Goal: Task Accomplishment & Management: Complete application form

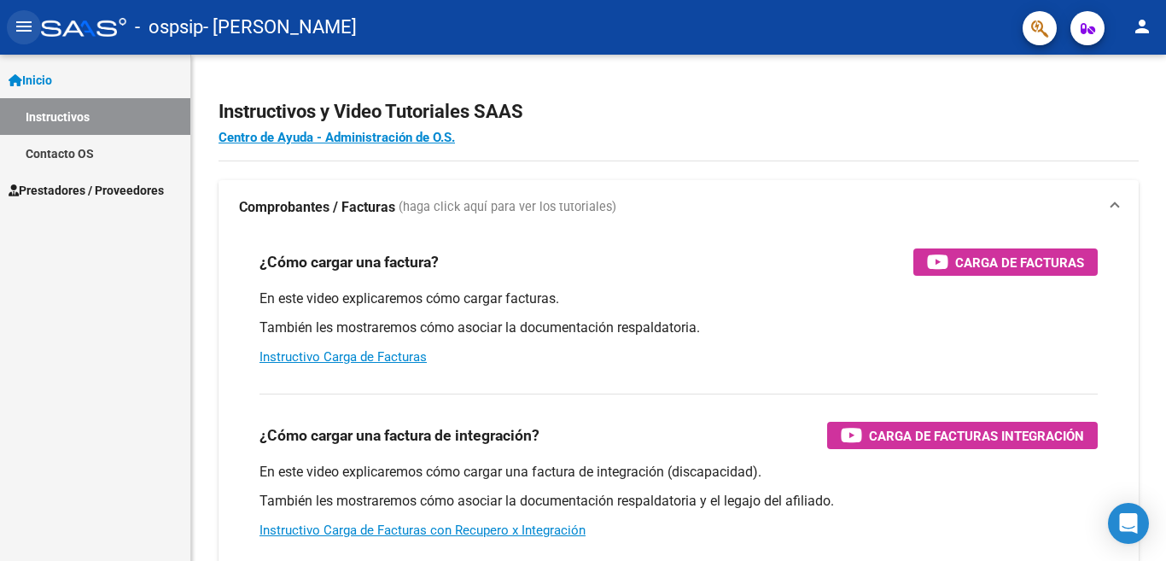
click at [25, 31] on mat-icon "menu" at bounding box center [24, 26] width 20 height 20
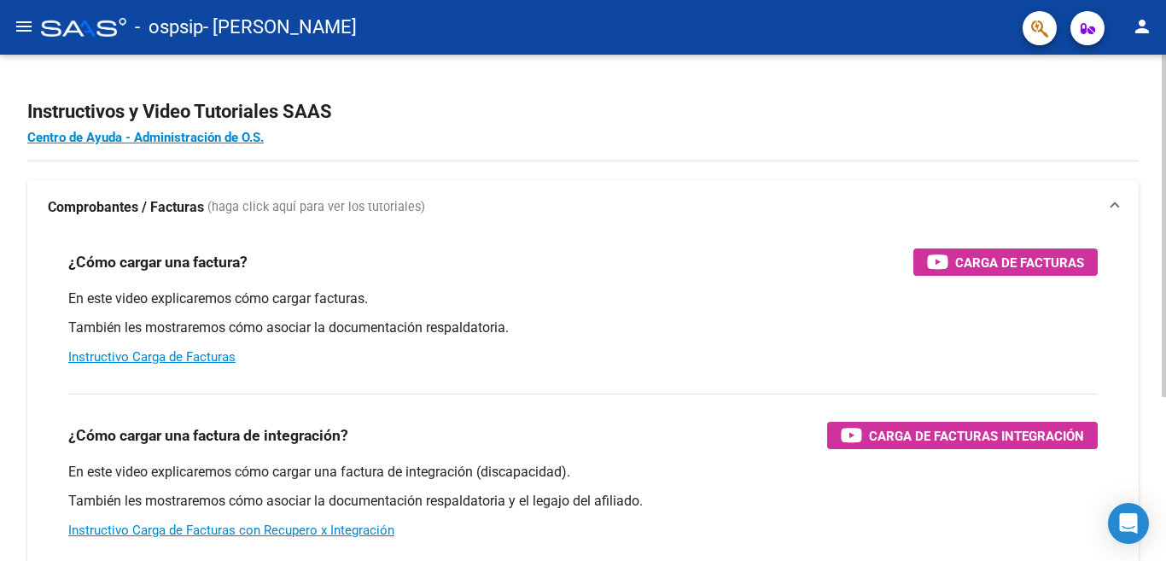
click at [187, 204] on strong "Comprobantes / Facturas" at bounding box center [126, 207] width 156 height 19
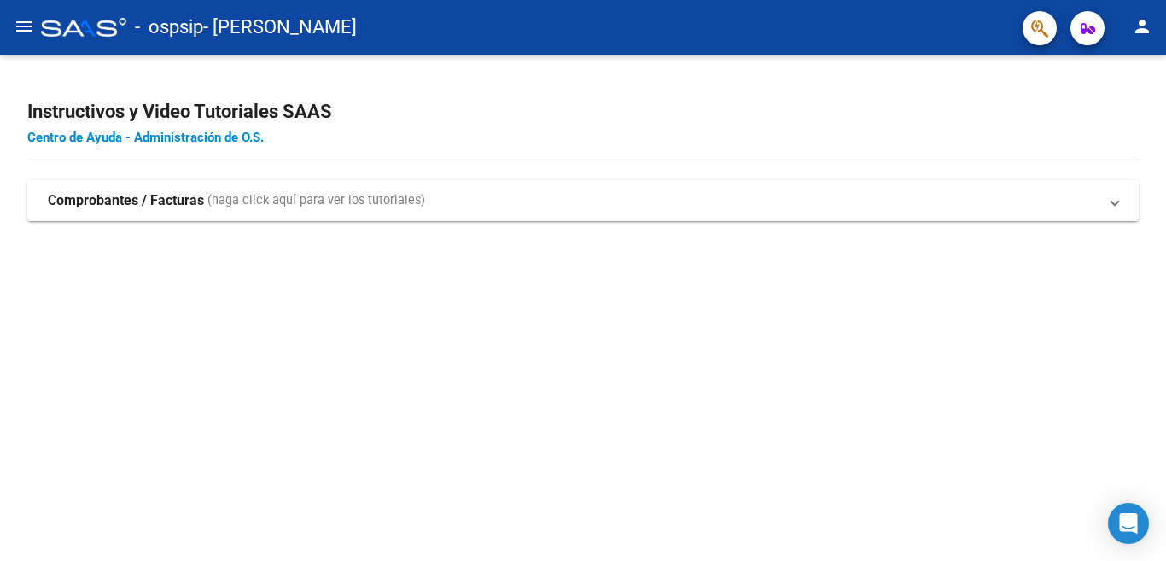
click at [187, 204] on strong "Comprobantes / Facturas" at bounding box center [126, 200] width 156 height 19
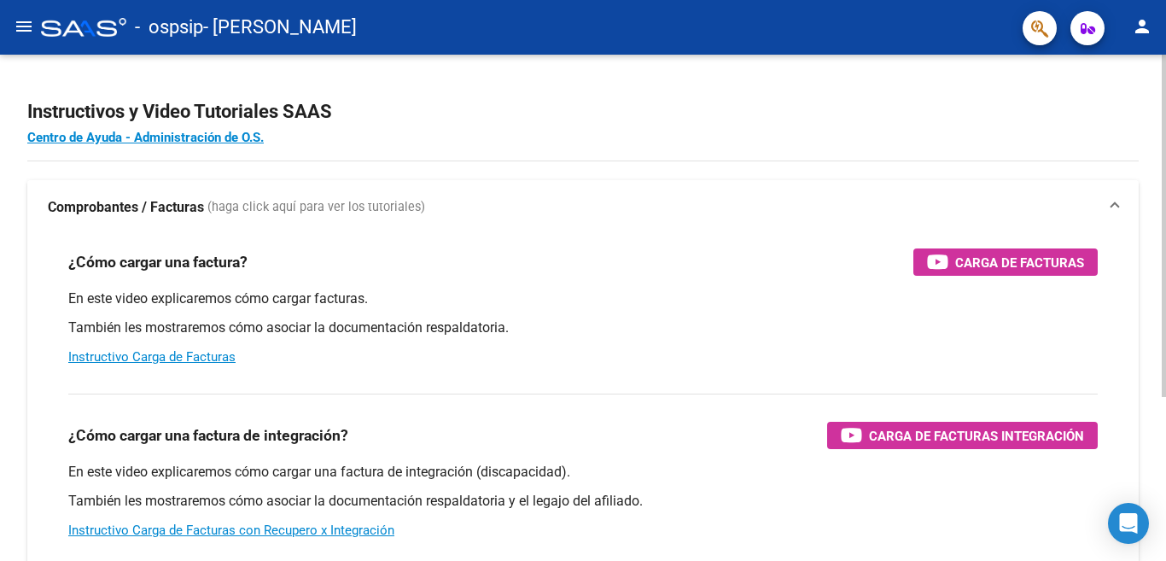
click at [187, 204] on strong "Comprobantes / Facturas" at bounding box center [126, 207] width 156 height 19
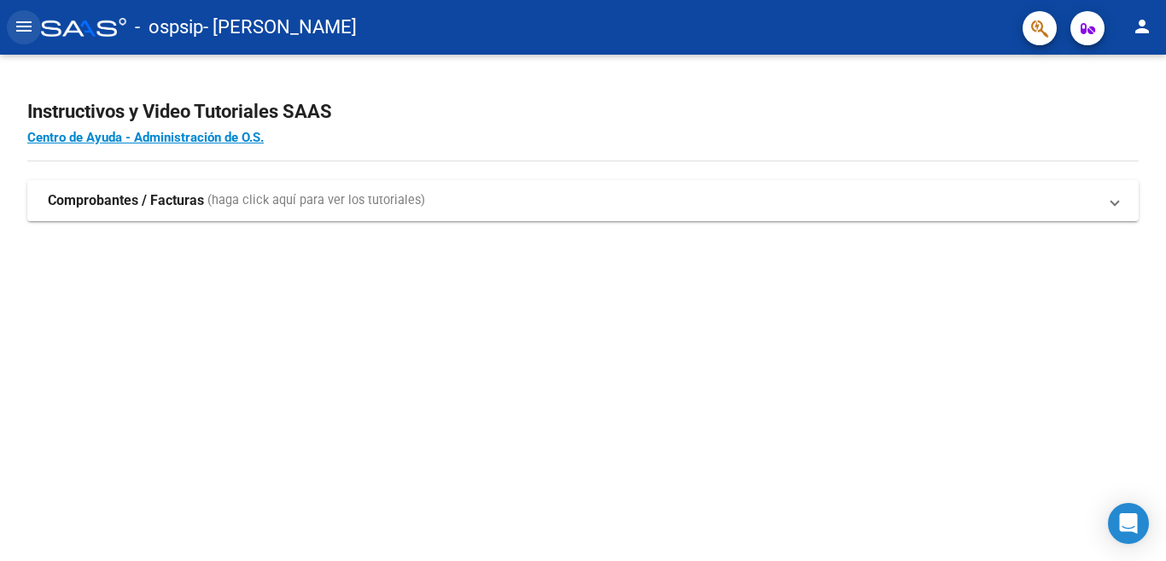
click at [24, 26] on mat-icon "menu" at bounding box center [24, 26] width 20 height 20
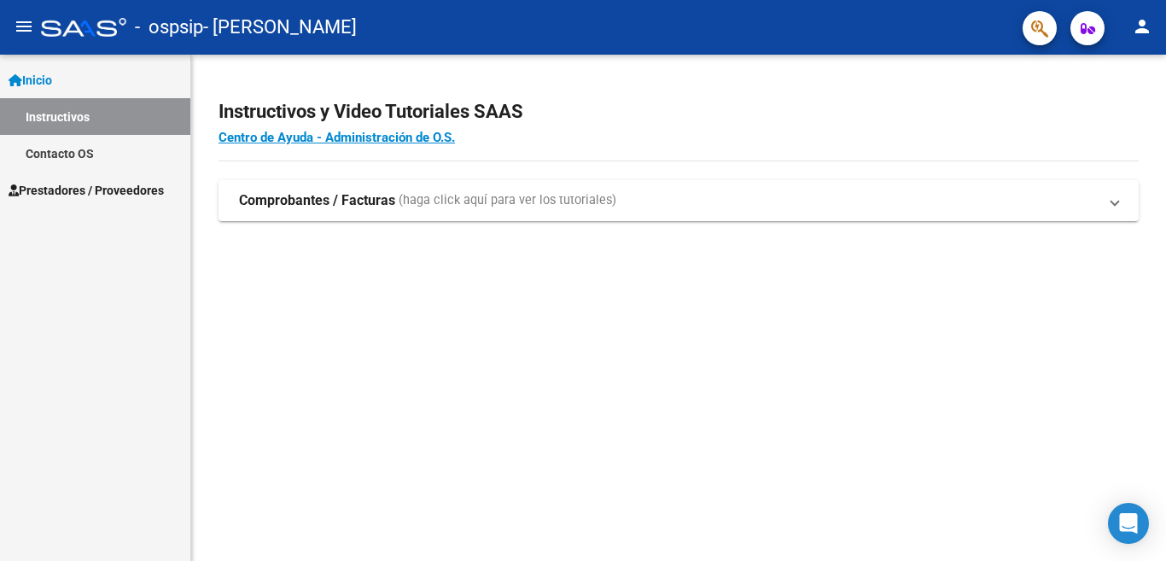
click at [48, 86] on span "Inicio" at bounding box center [31, 80] width 44 height 19
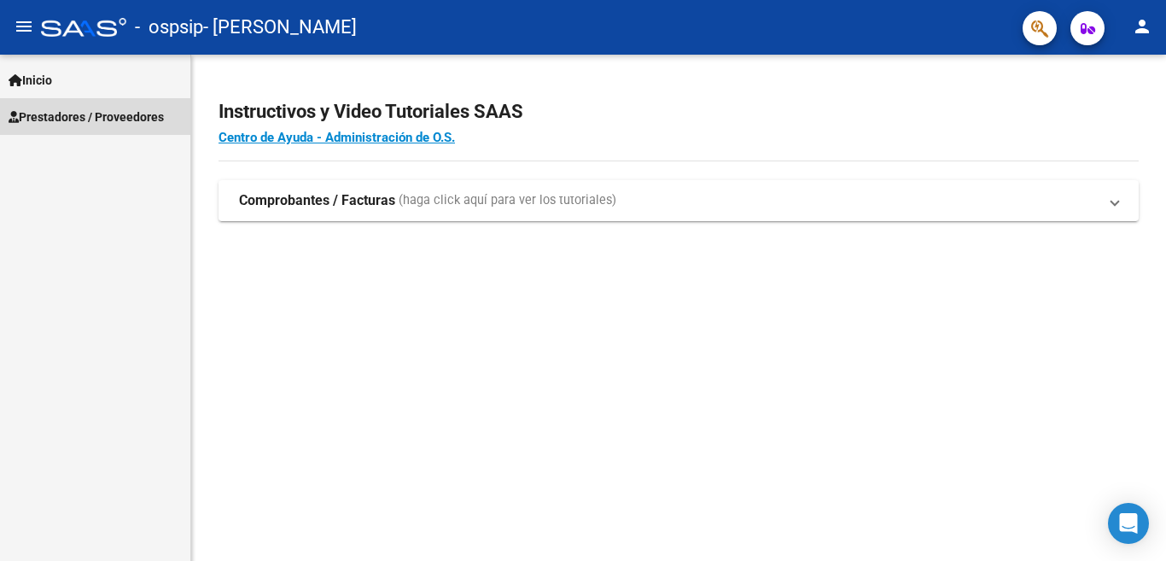
click at [57, 116] on span "Prestadores / Proveedores" at bounding box center [86, 117] width 155 height 19
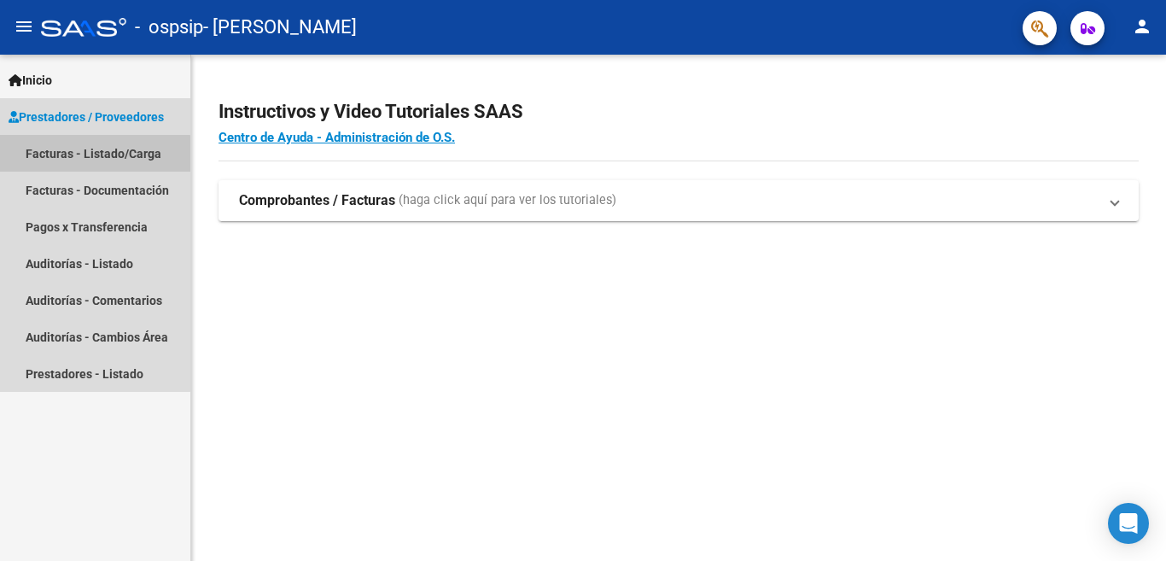
click at [66, 156] on link "Facturas - Listado/Carga" at bounding box center [95, 153] width 190 height 37
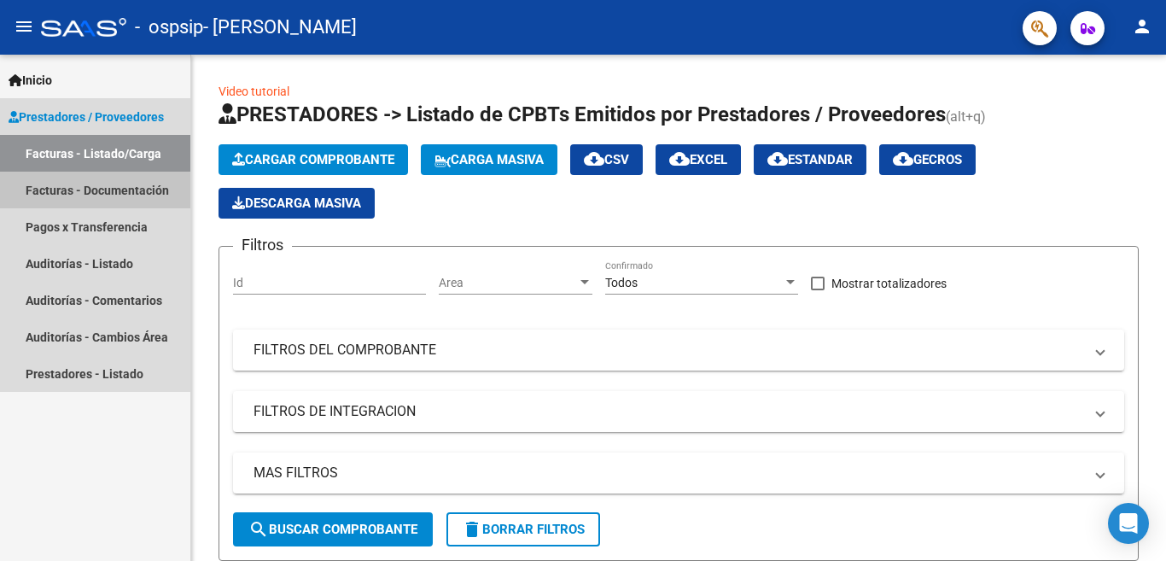
click at [66, 192] on link "Facturas - Documentación" at bounding box center [95, 190] width 190 height 37
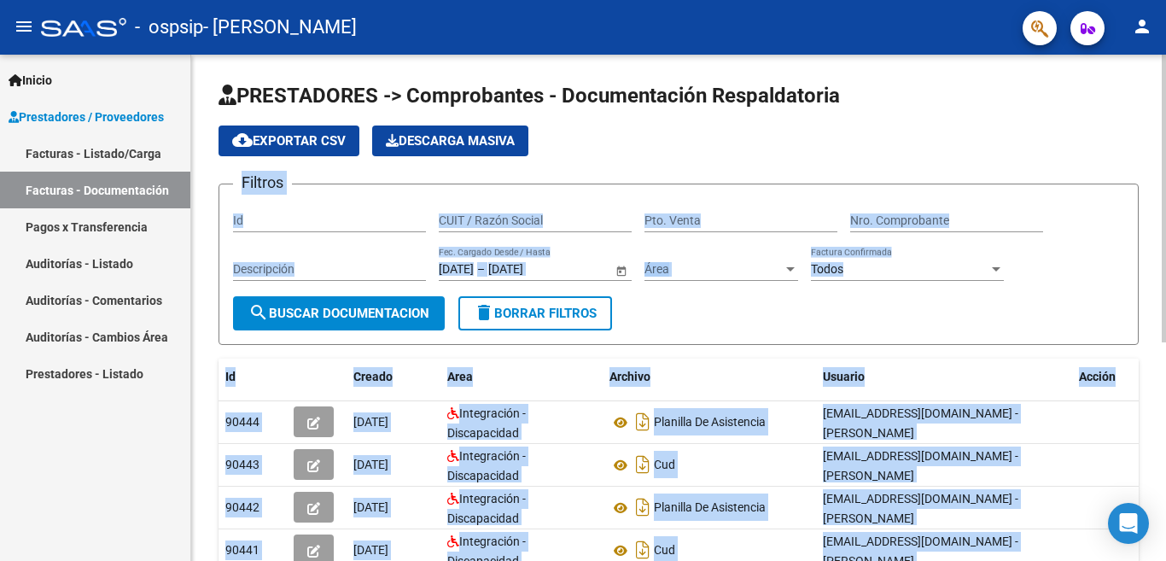
drag, startPoint x: 1161, startPoint y: 133, endPoint x: 1163, endPoint y: 221, distance: 87.9
click at [1163, 221] on div "PRESTADORES -> Comprobantes - Documentación Respaldatoria cloud_download Export…" at bounding box center [680, 493] width 979 height 876
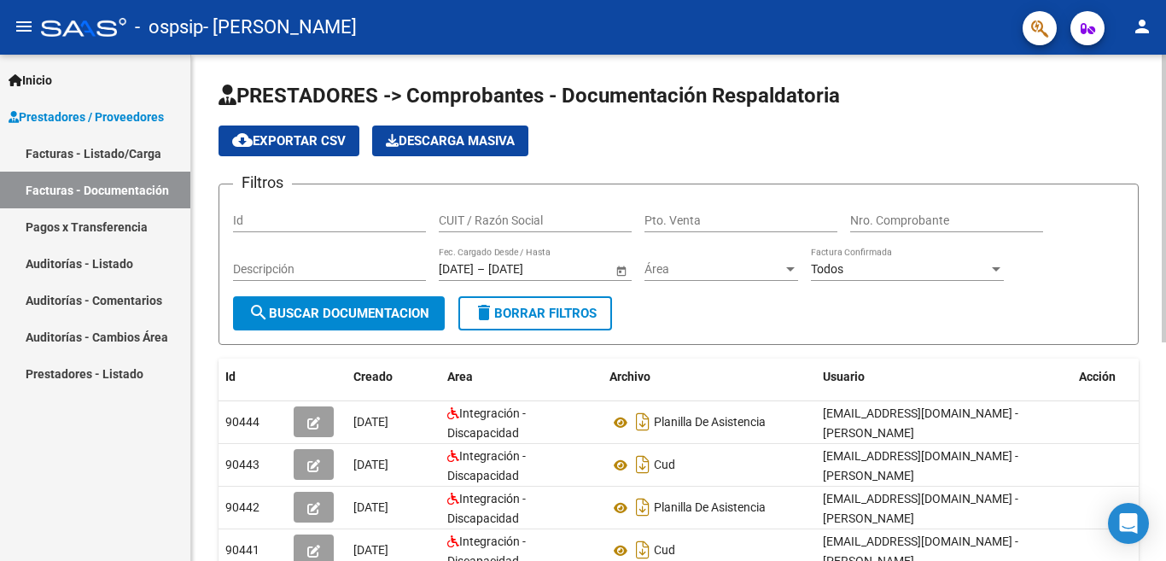
click at [1073, 119] on app-list-header "PRESTADORES -> Comprobantes - Documentación Respaldatoria cloud_download Export…" at bounding box center [678, 213] width 920 height 263
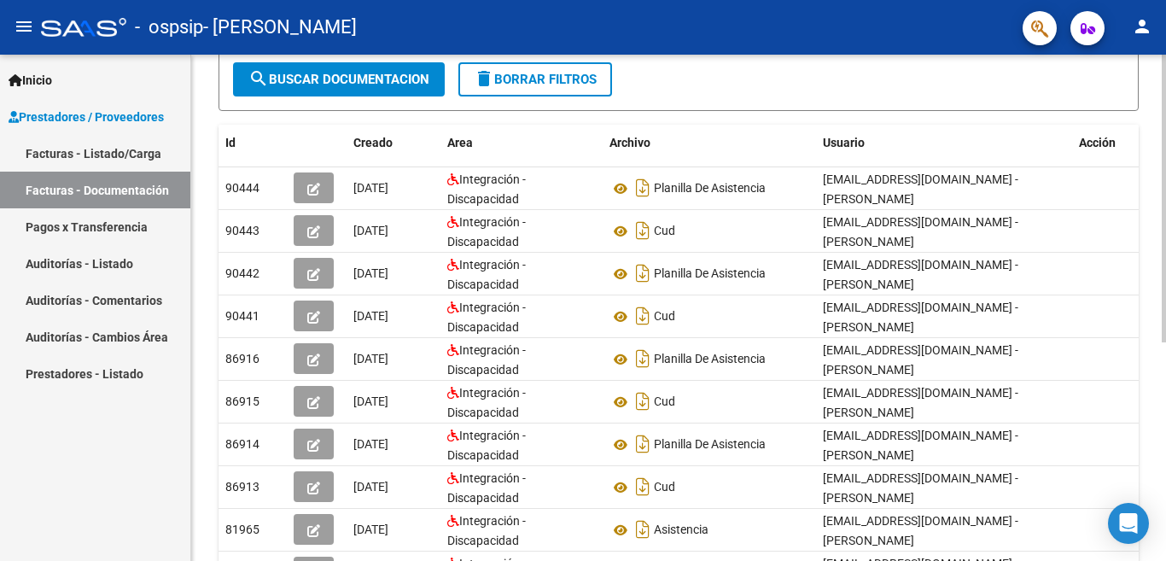
scroll to position [252, 0]
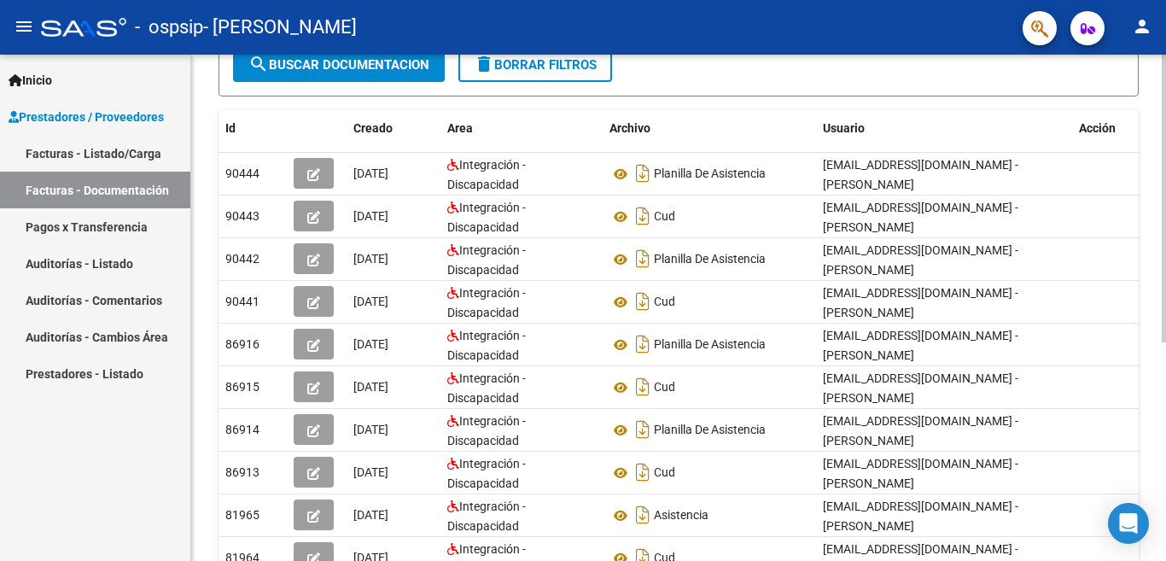
click at [1160, 399] on div "PRESTADORES -> Comprobantes - Documentación Respaldatoria cloud_download Export…" at bounding box center [680, 244] width 979 height 876
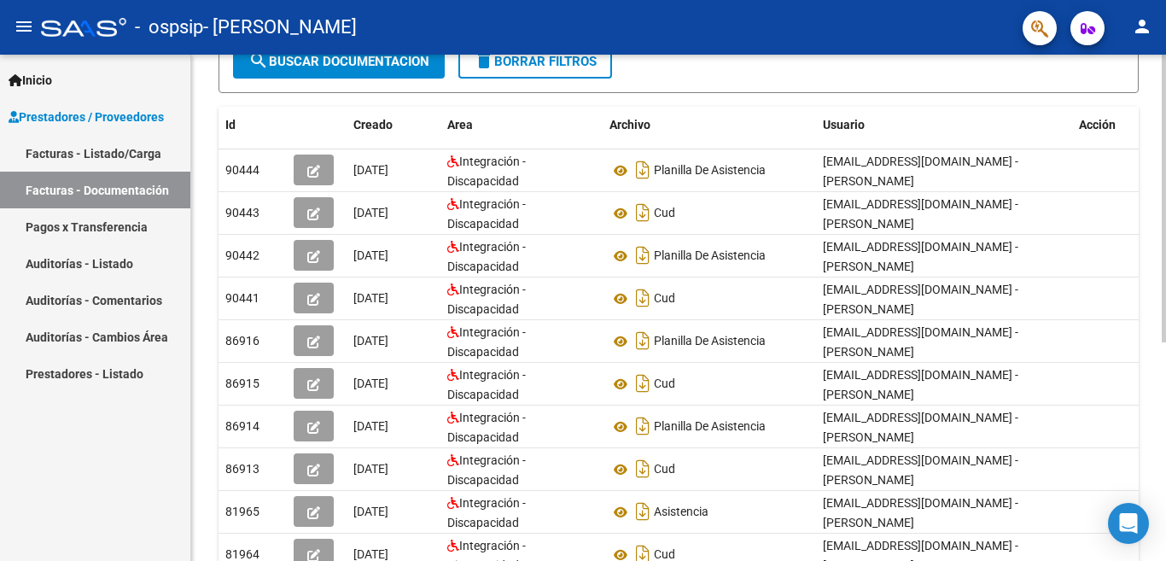
scroll to position [385, 0]
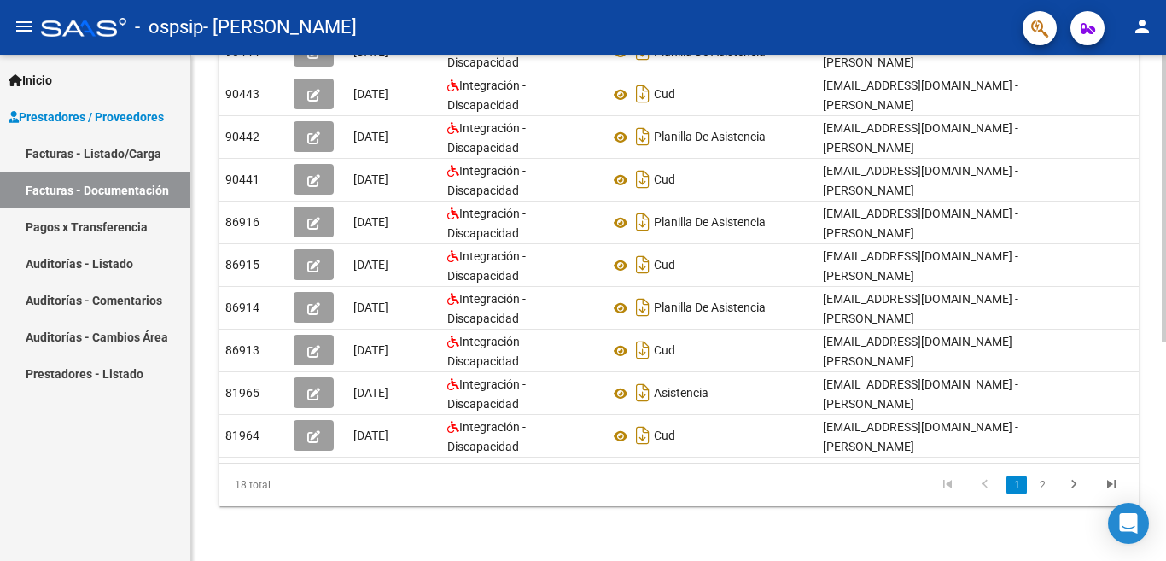
click at [1161, 422] on div "PRESTADORES -> Comprobantes - Documentación Respaldatoria cloud_download Export…" at bounding box center [680, 122] width 979 height 876
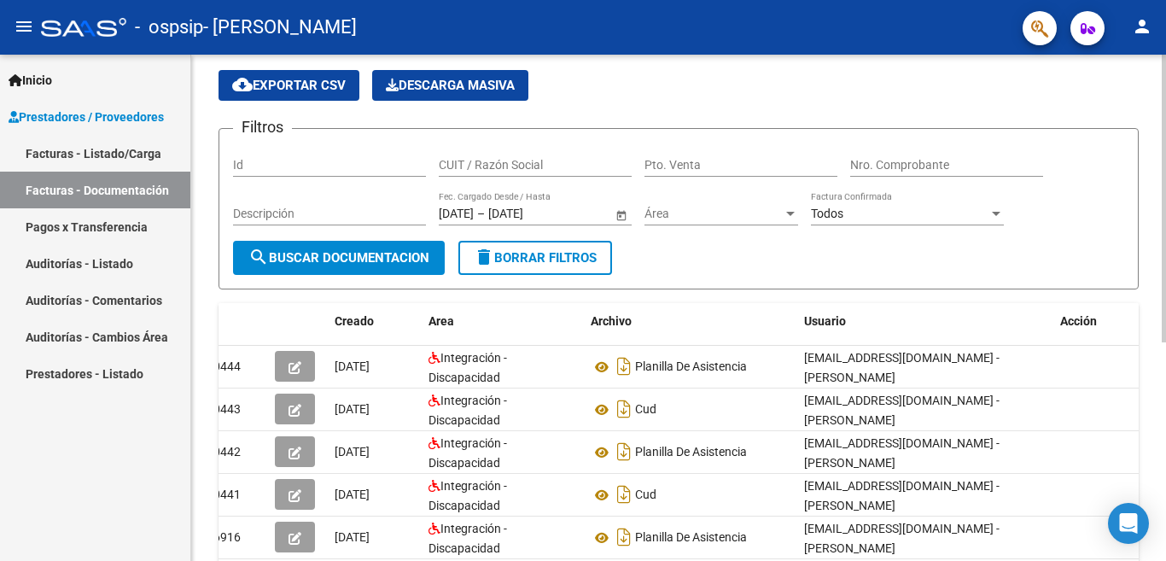
click at [1165, 224] on div at bounding box center [1164, 199] width 4 height 288
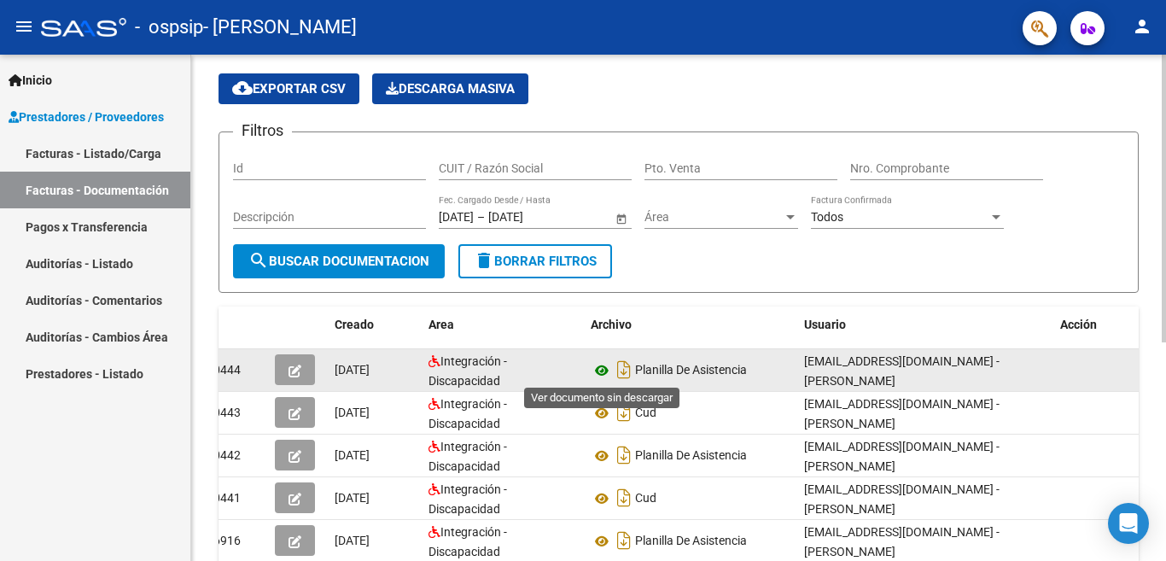
click at [598, 371] on icon at bounding box center [602, 370] width 22 height 20
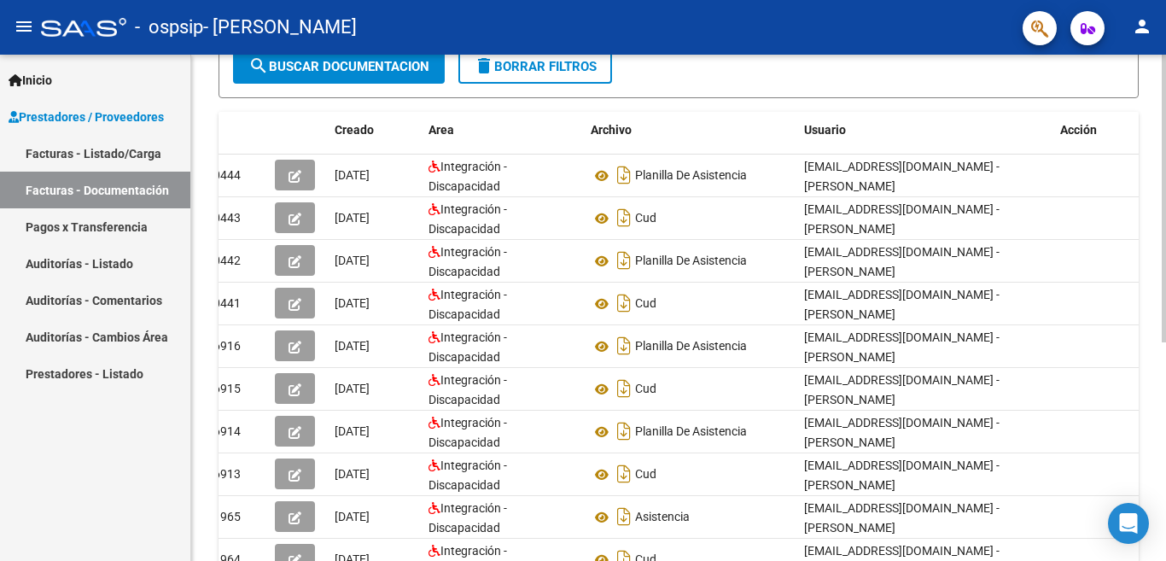
click at [1162, 285] on div at bounding box center [1164, 199] width 4 height 288
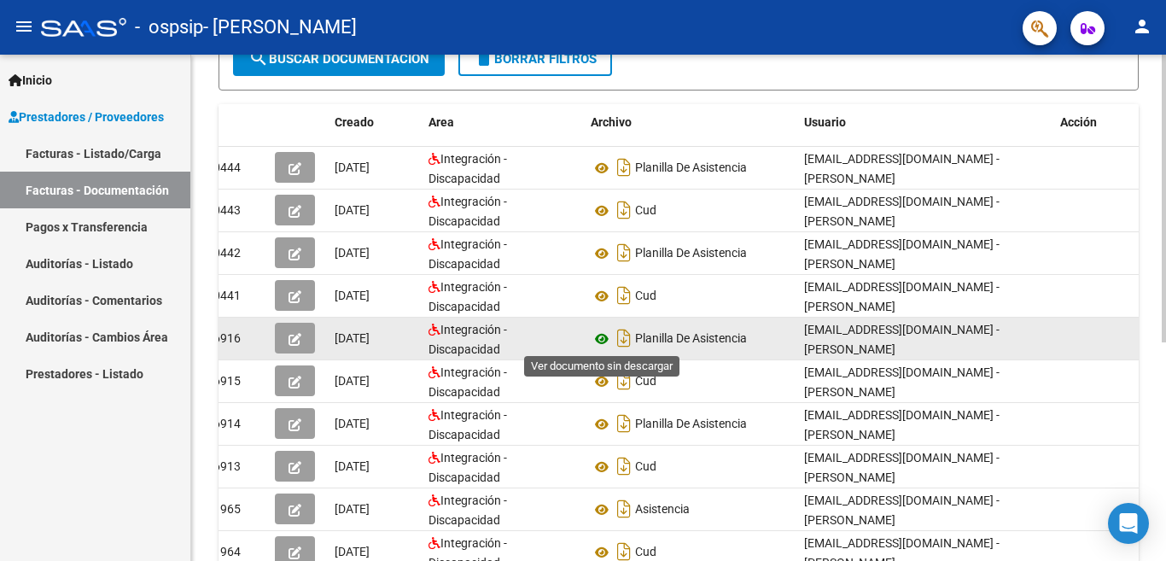
click at [603, 341] on icon at bounding box center [602, 339] width 22 height 20
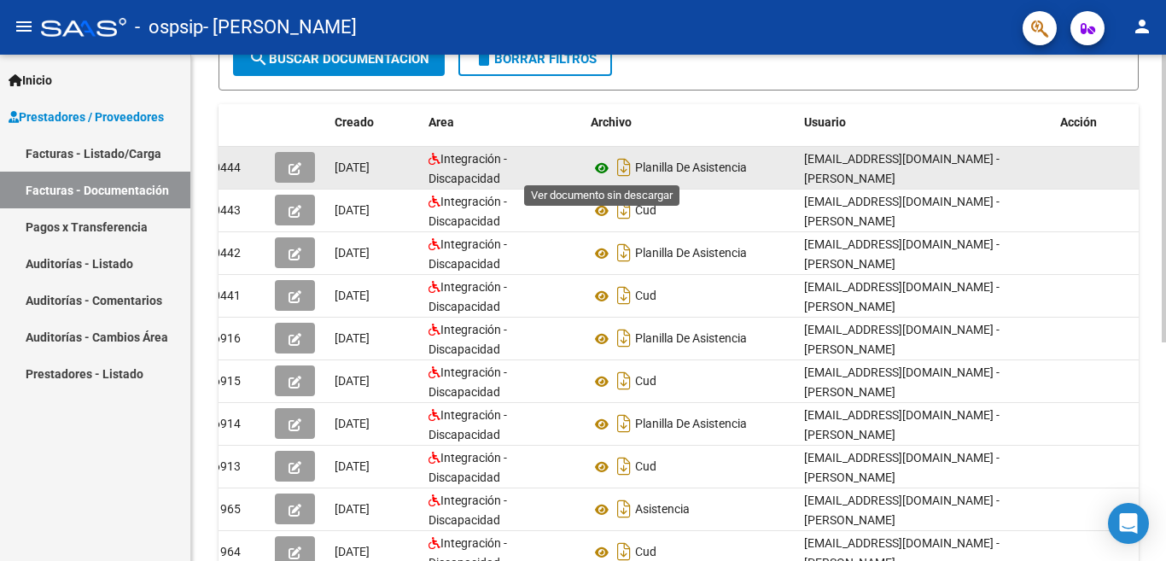
click at [603, 170] on icon at bounding box center [602, 168] width 22 height 20
click at [300, 172] on icon "button" at bounding box center [294, 168] width 13 height 13
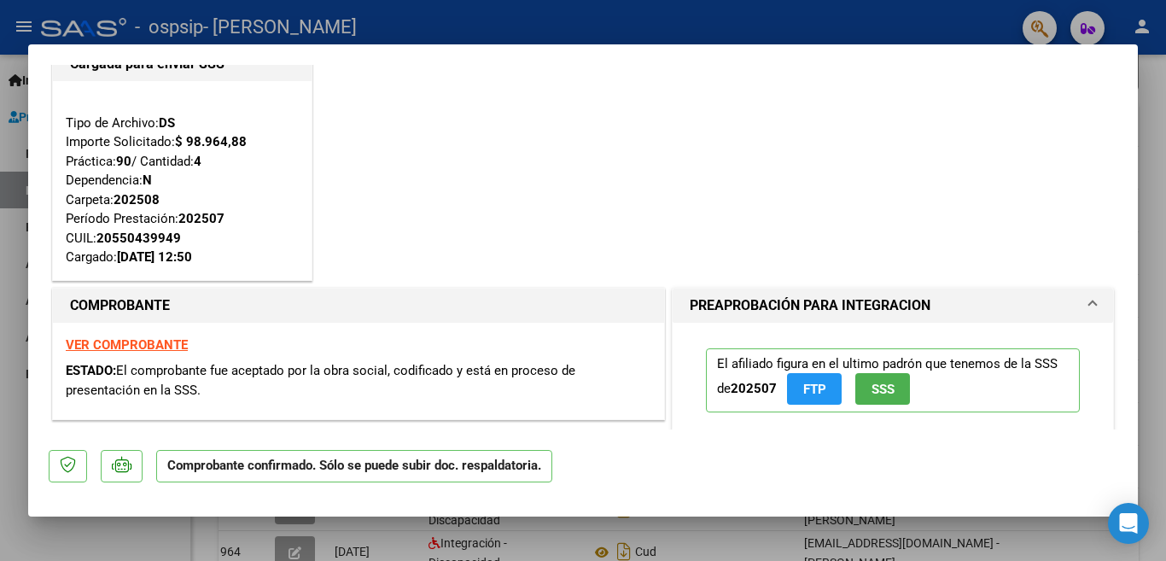
scroll to position [0, 0]
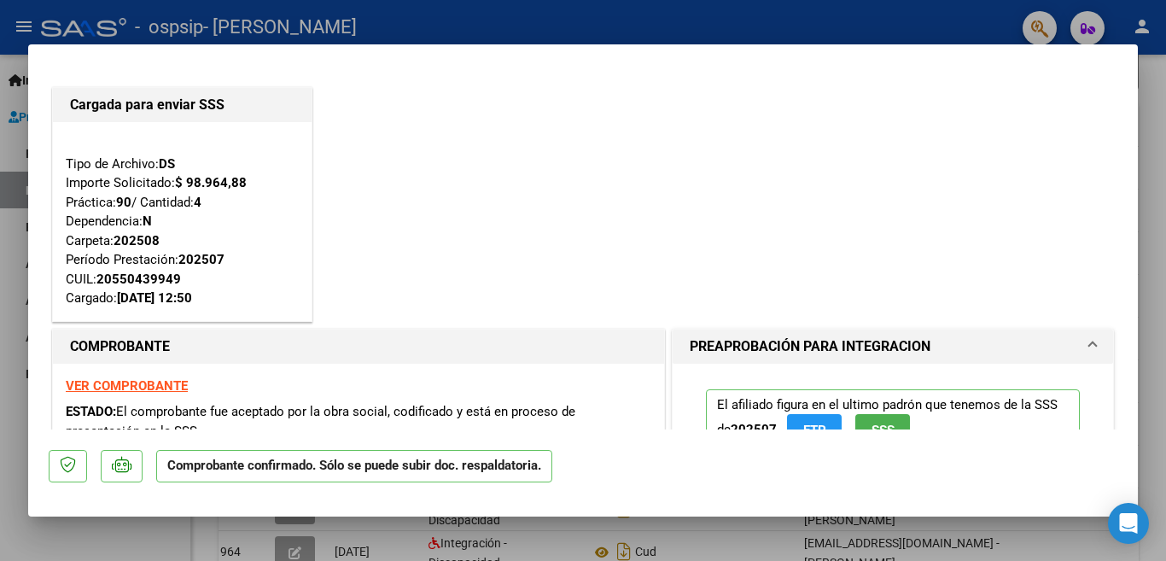
click at [1160, 98] on div at bounding box center [583, 280] width 1166 height 561
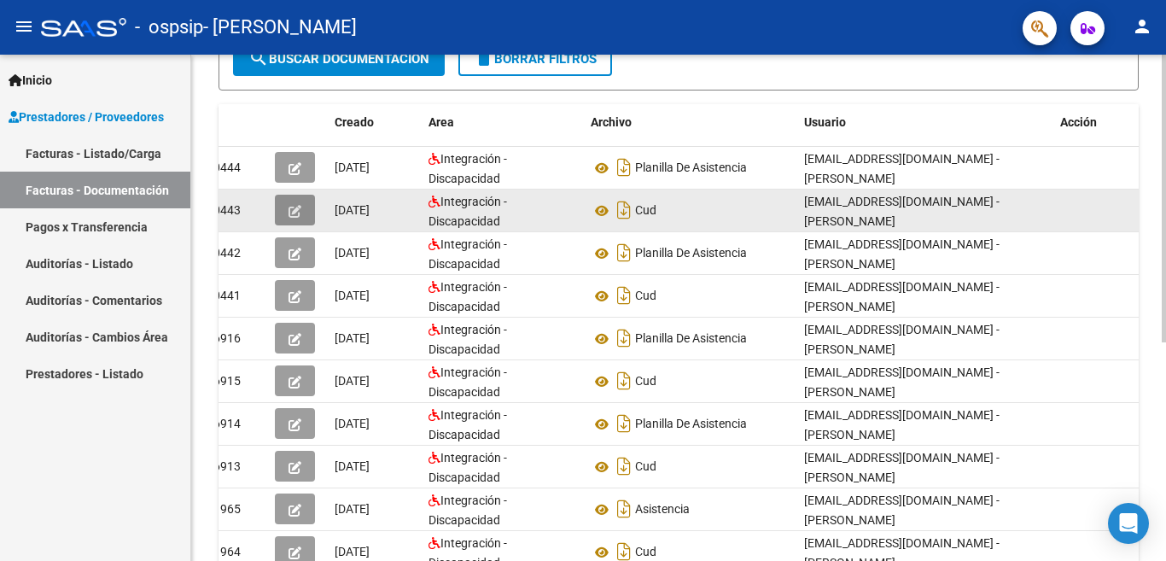
click at [288, 218] on span "button" at bounding box center [294, 209] width 13 height 15
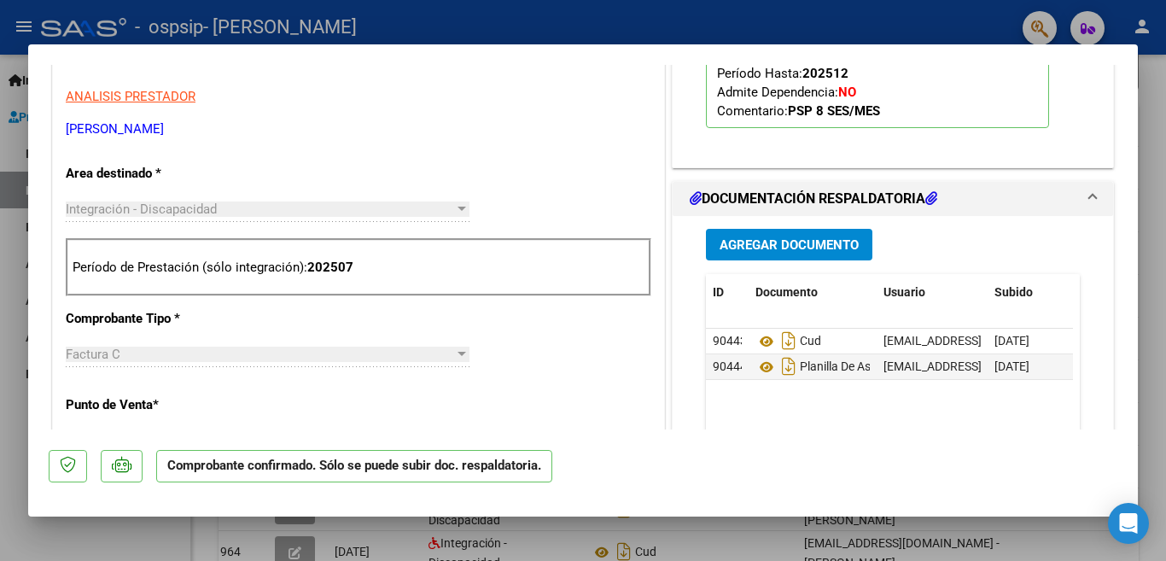
scroll to position [1233, 0]
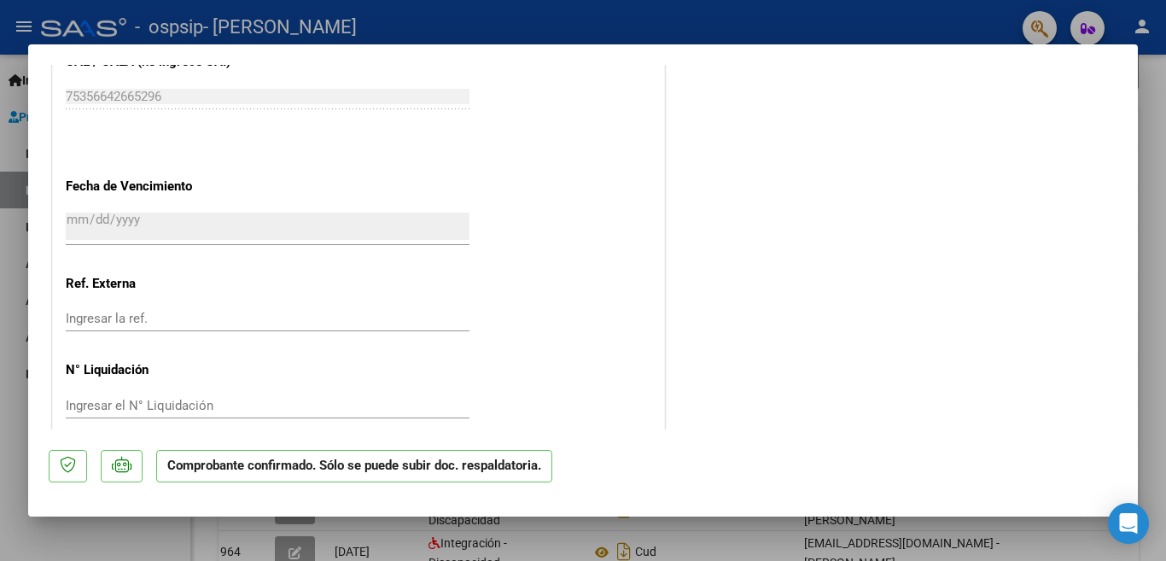
click at [1148, 175] on div at bounding box center [583, 280] width 1166 height 561
type input "$ 0,00"
